Goal: Transaction & Acquisition: Purchase product/service

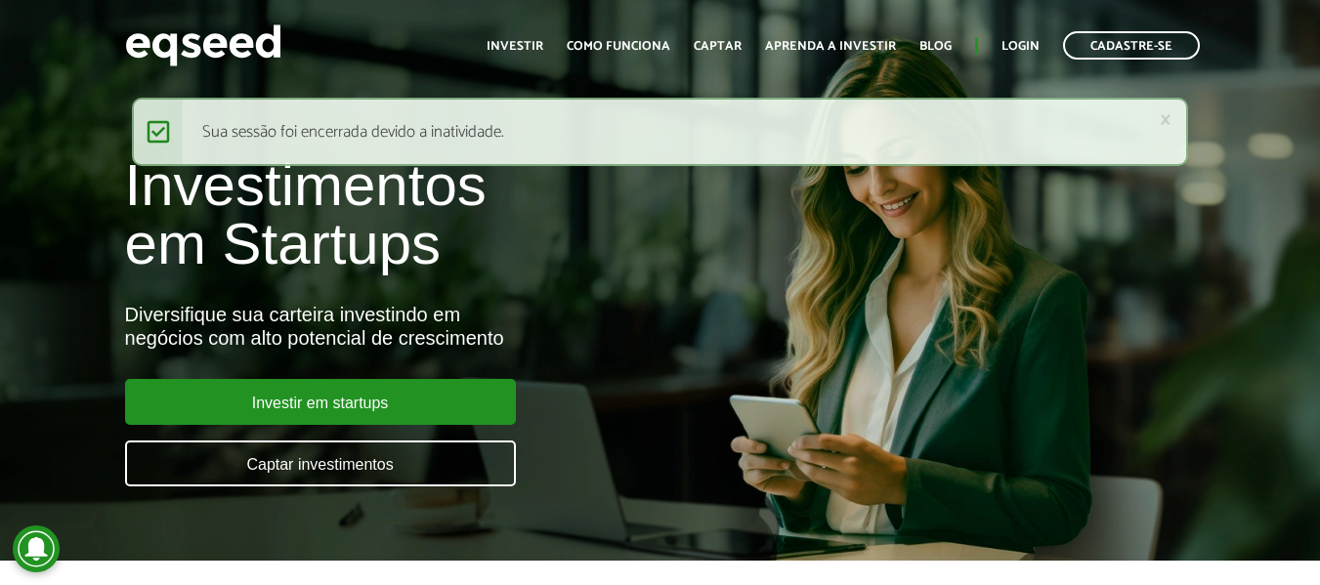
click at [424, 399] on link "Investir em startups" at bounding box center [320, 402] width 391 height 46
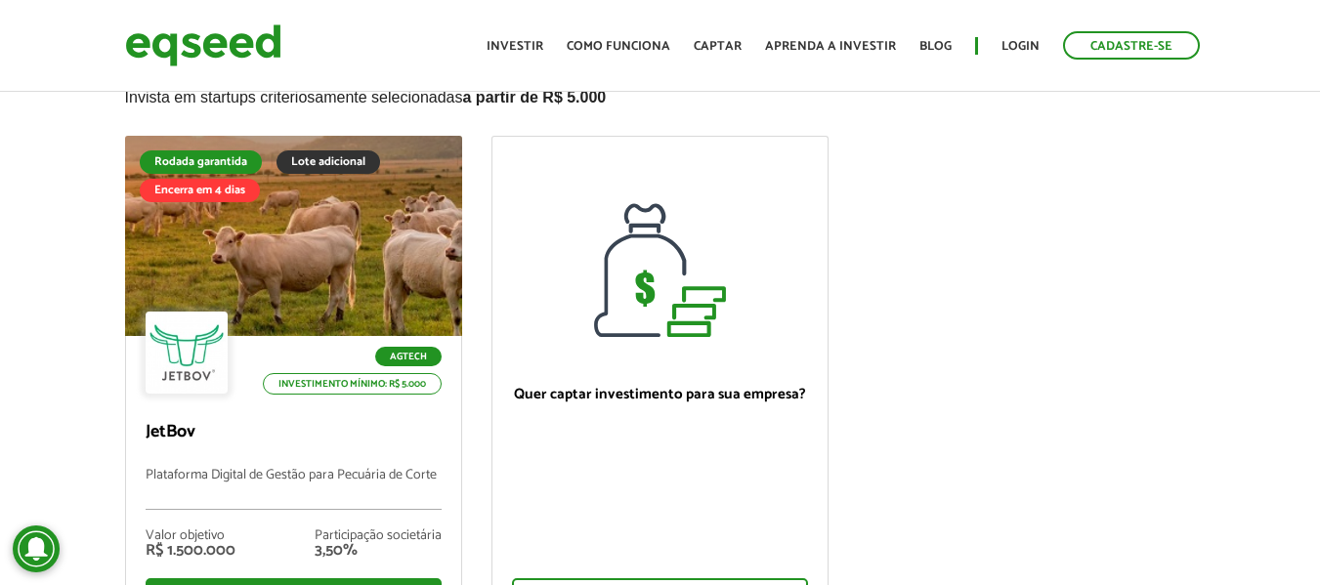
scroll to position [195, 0]
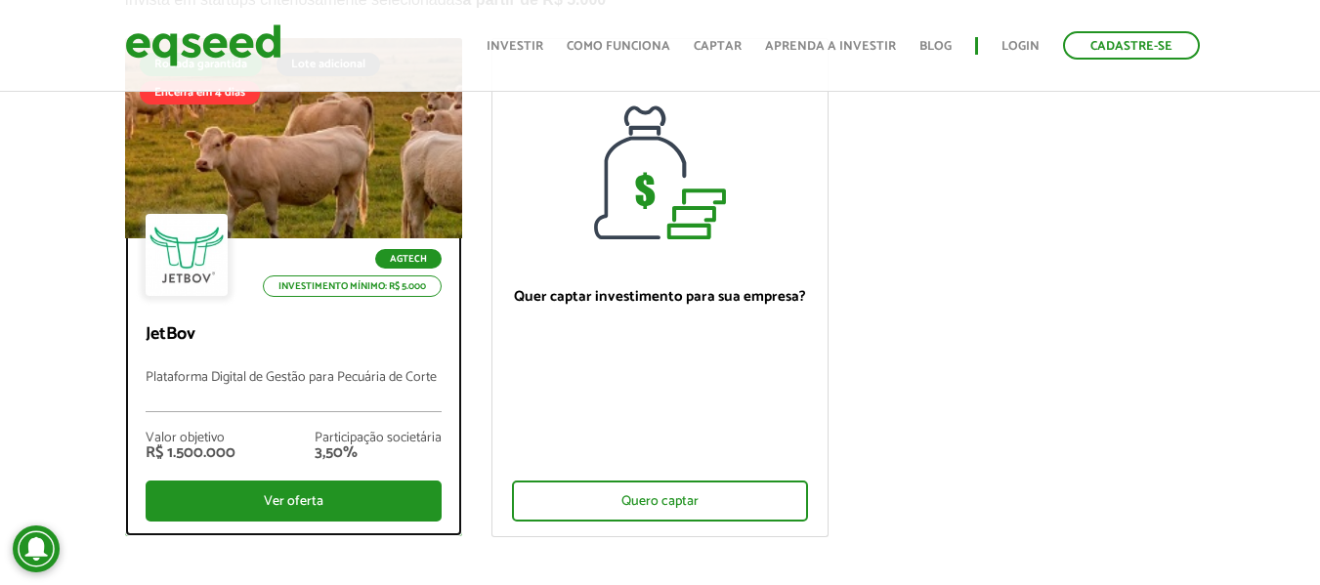
click at [321, 116] on div at bounding box center [293, 139] width 405 height 240
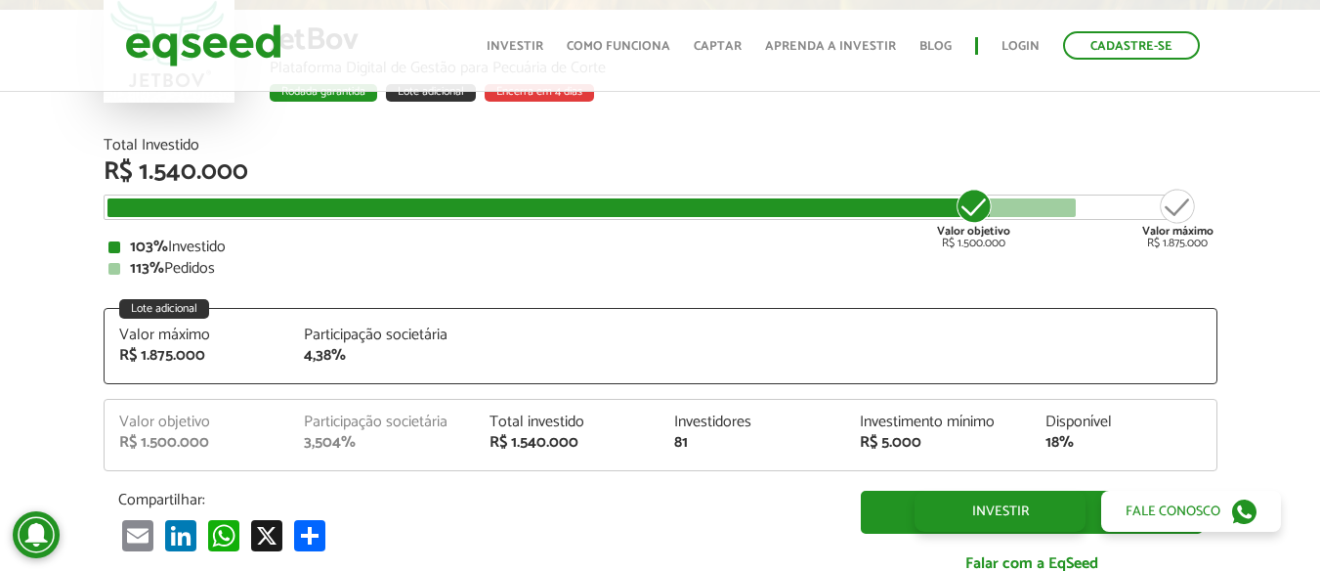
scroll to position [2416, 0]
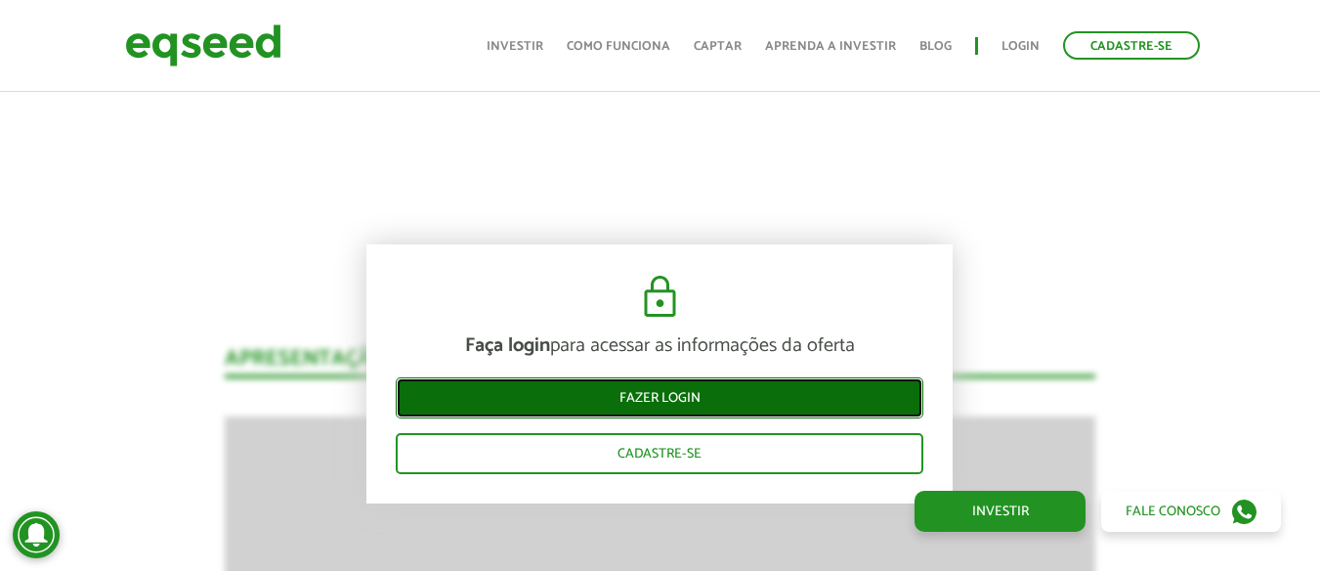
click at [741, 411] on link "Fazer login" at bounding box center [660, 397] width 528 height 41
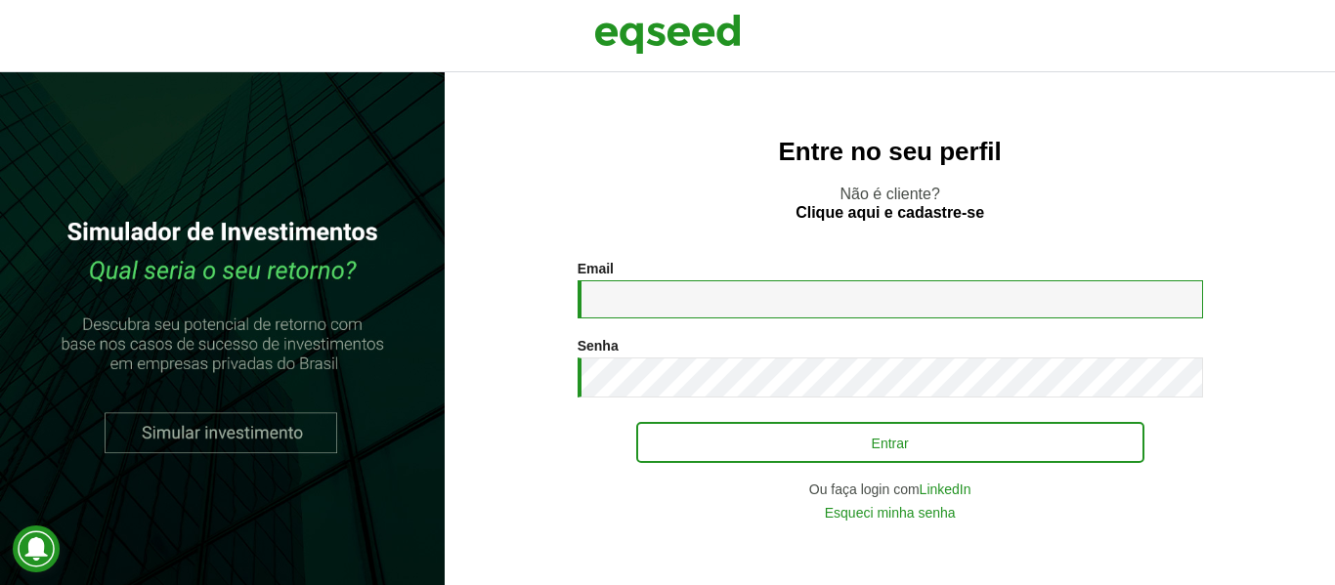
type input "**********"
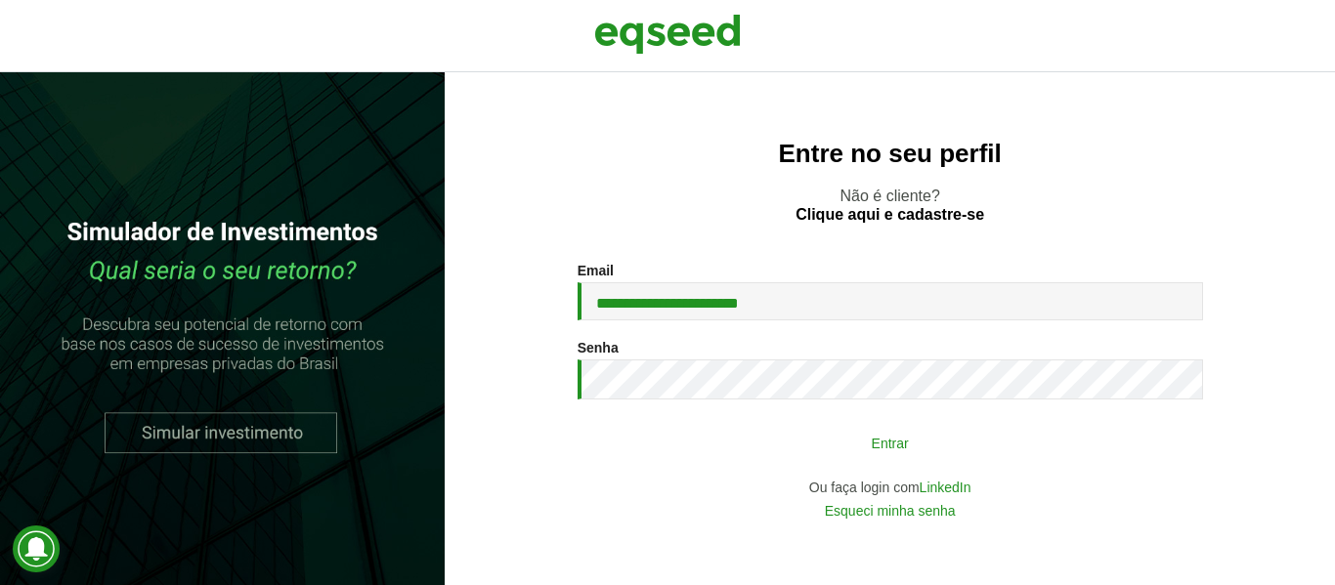
click at [811, 430] on button "Entrar" at bounding box center [890, 442] width 508 height 37
